Goal: Check status

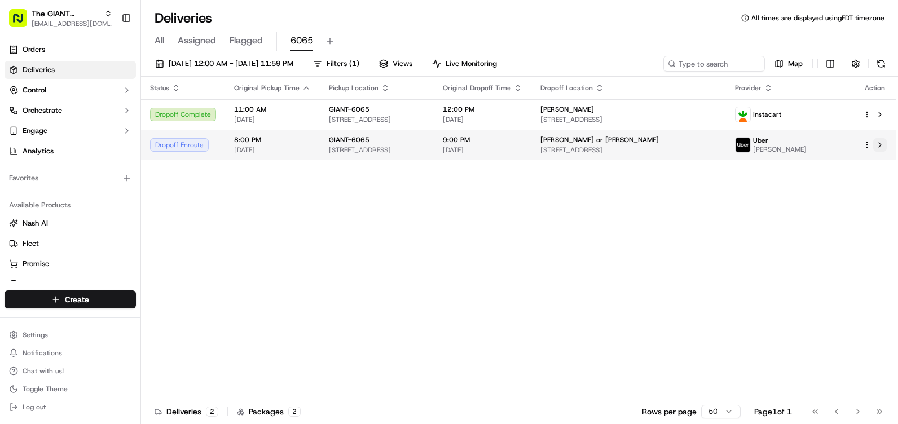
click at [879, 147] on button at bounding box center [881, 145] width 14 height 14
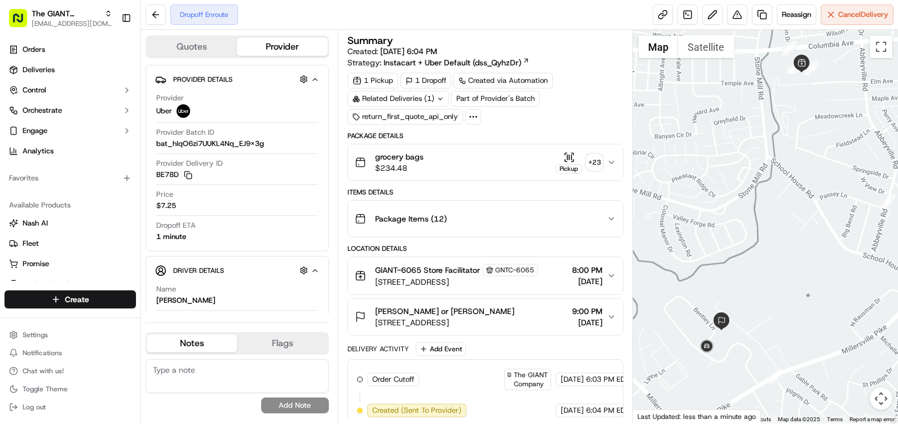
drag, startPoint x: 767, startPoint y: 324, endPoint x: 763, endPoint y: 297, distance: 27.4
click at [763, 297] on div at bounding box center [765, 227] width 265 height 394
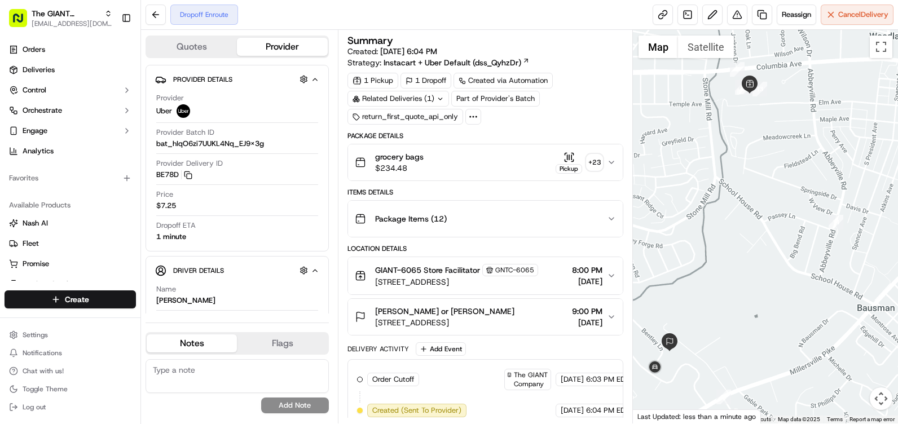
drag, startPoint x: 771, startPoint y: 246, endPoint x: 717, endPoint y: 268, distance: 58.0
click at [717, 268] on div at bounding box center [765, 227] width 265 height 394
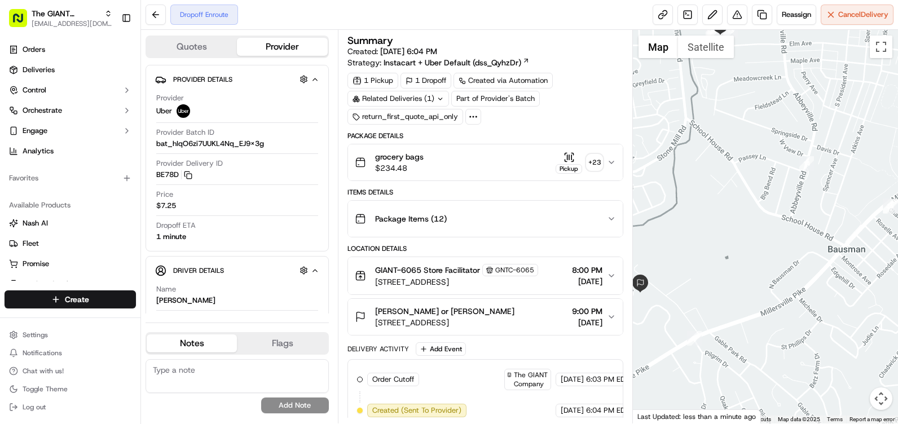
drag, startPoint x: 823, startPoint y: 286, endPoint x: 792, endPoint y: 223, distance: 69.4
click at [792, 223] on div at bounding box center [765, 227] width 265 height 394
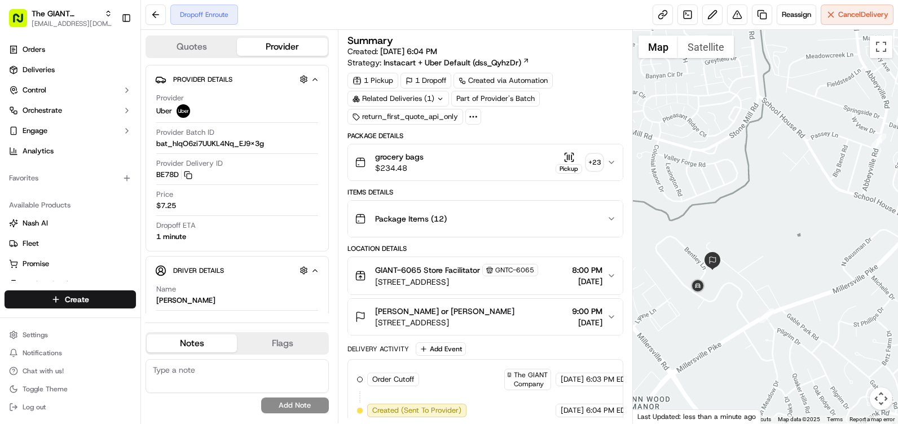
drag, startPoint x: 756, startPoint y: 326, endPoint x: 866, endPoint y: 310, distance: 111.3
click at [866, 310] on div at bounding box center [765, 227] width 265 height 394
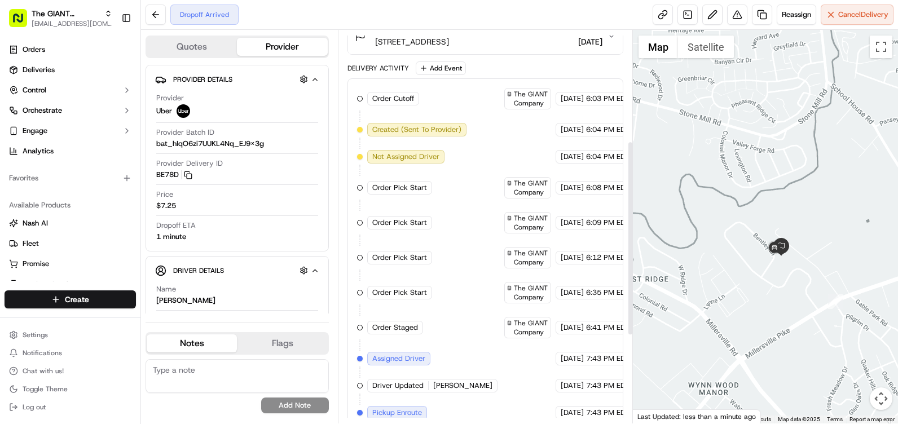
scroll to position [282, 0]
